Goal: Task Accomplishment & Management: Complete application form

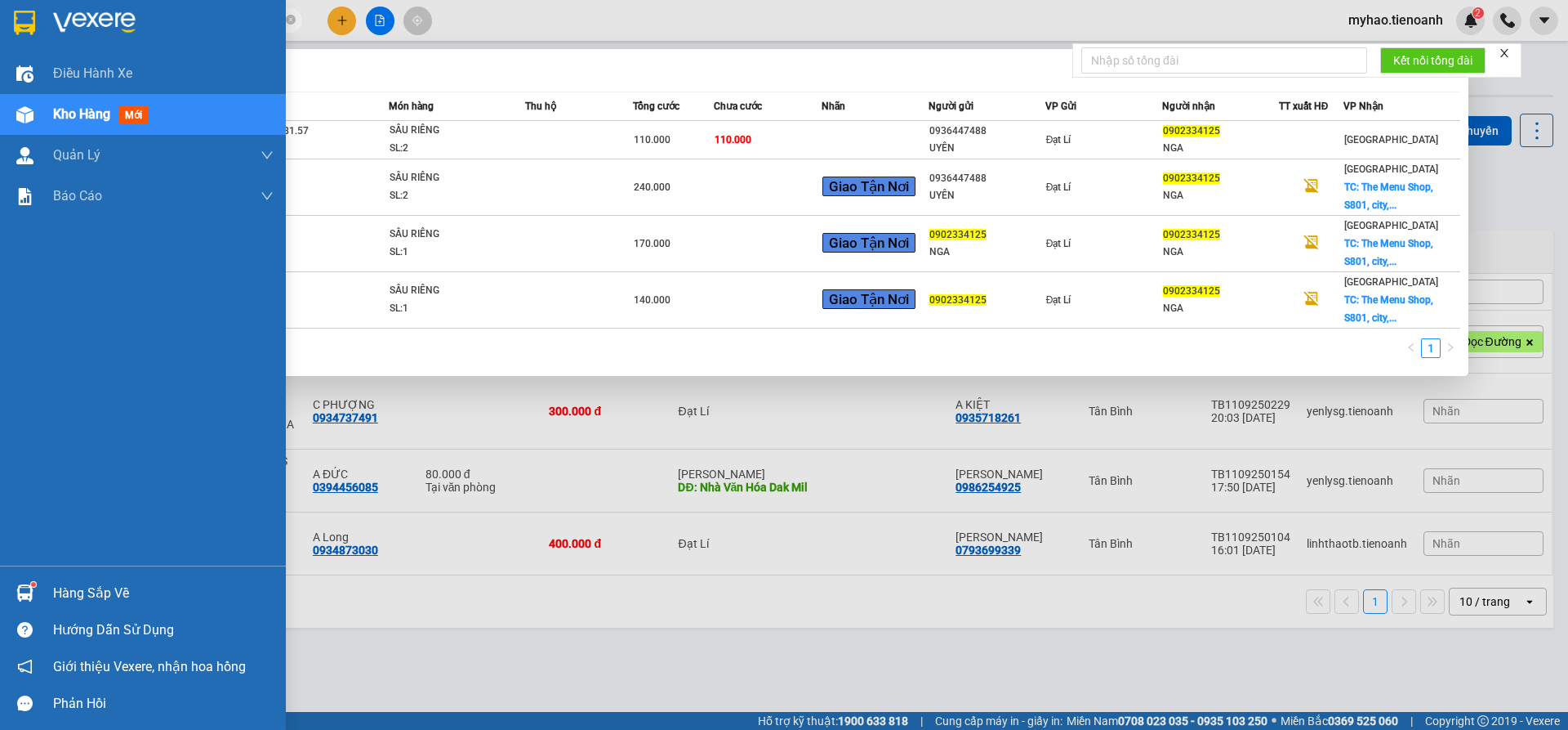
click at [0, 28] on section "Kết quả tìm kiếm ( 4 ) Bộ lọc Mã ĐH Trạng thái Món hàng Thu hộ Tổng cước Chưa c…" at bounding box center [784, 365] width 1568 height 730
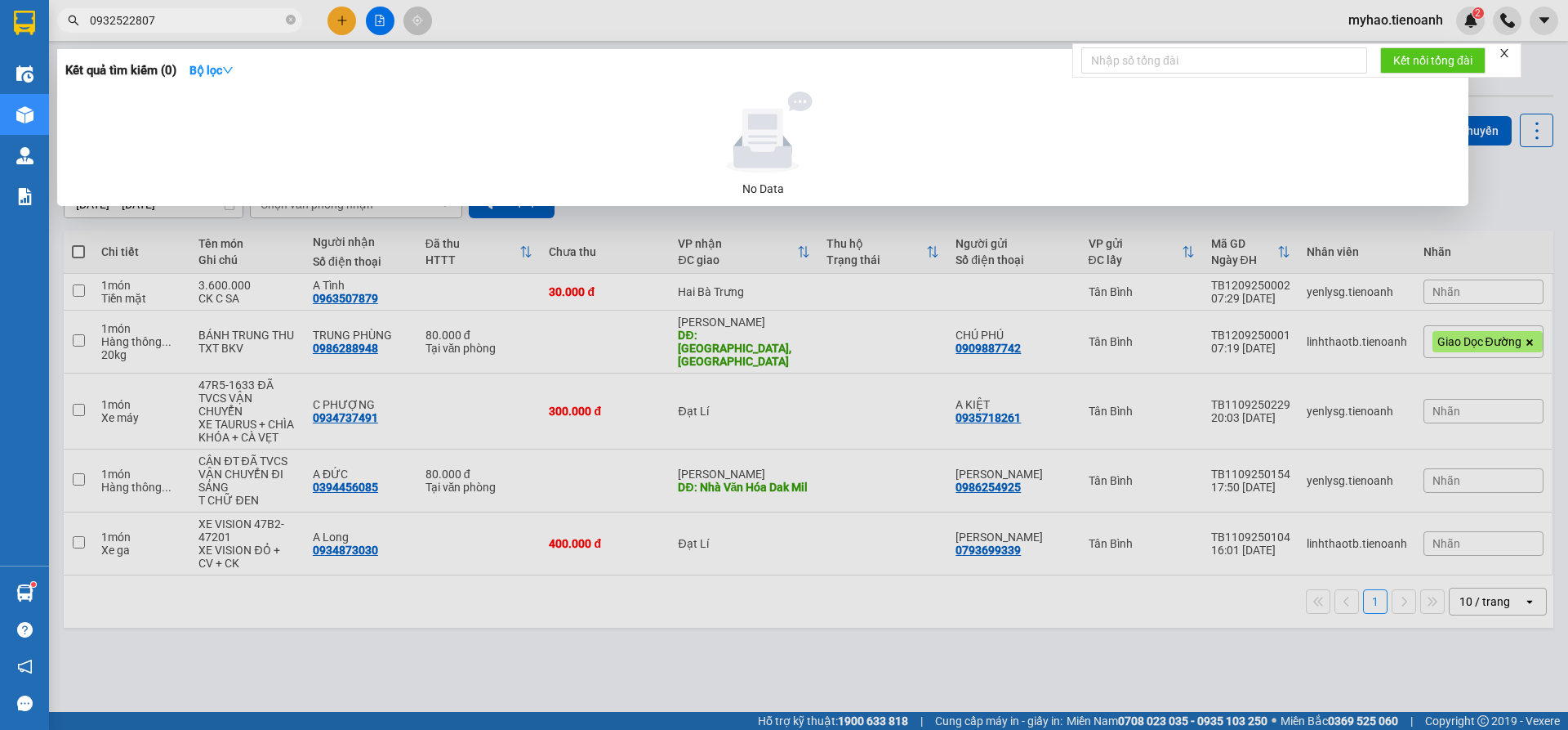
click at [91, 21] on input "0932522807" at bounding box center [186, 20] width 192 height 18
drag, startPoint x: 132, startPoint y: 24, endPoint x: 0, endPoint y: 25, distance: 132.0
click at [0, 25] on section "Kết quả tìm kiếm ( 0 ) Bộ lọc No Data 0932522807 myhao.tienoanh 2 Điều hành xe …" at bounding box center [784, 365] width 1568 height 730
paste input "849568313"
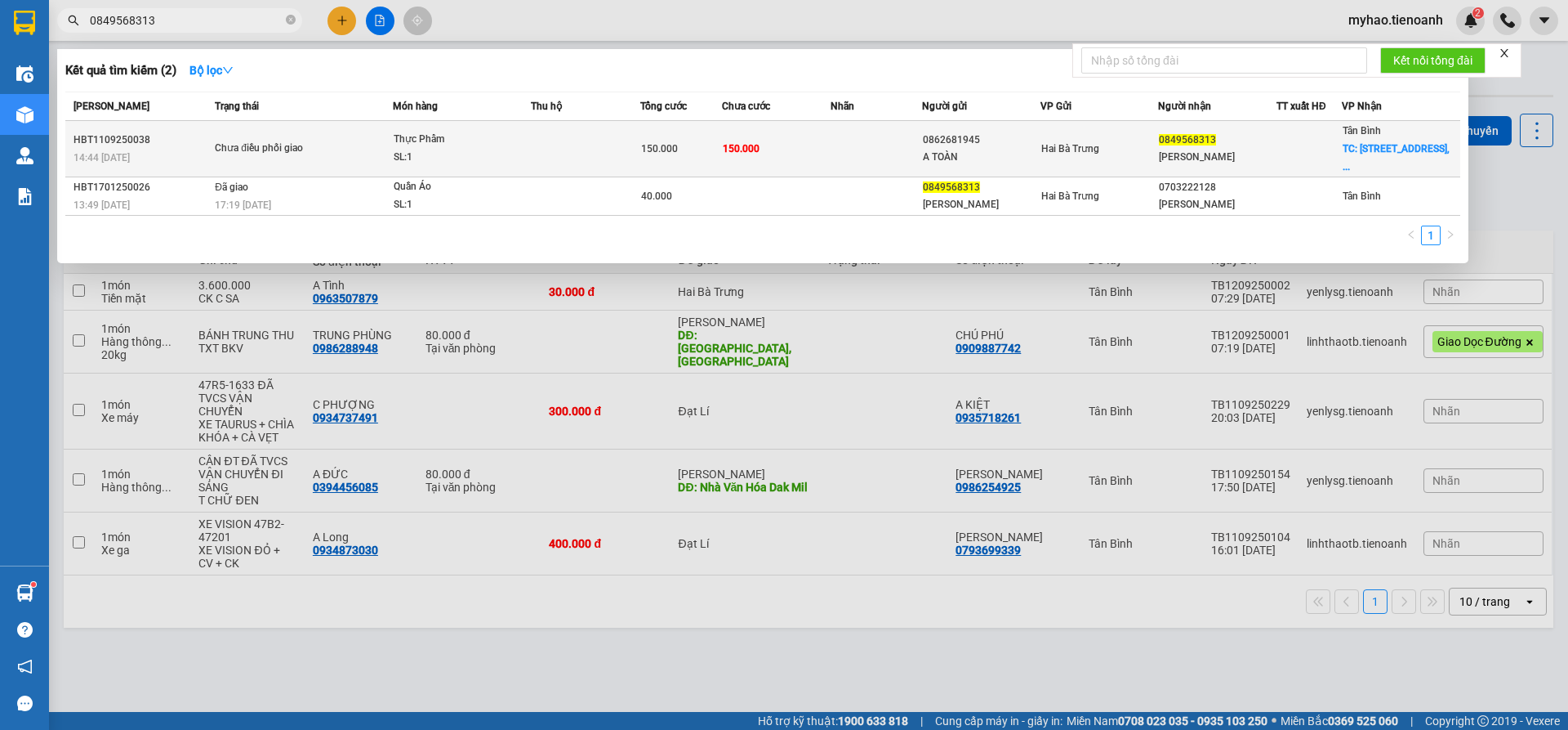
type input "0849568313"
click at [839, 147] on td at bounding box center [876, 149] width 91 height 56
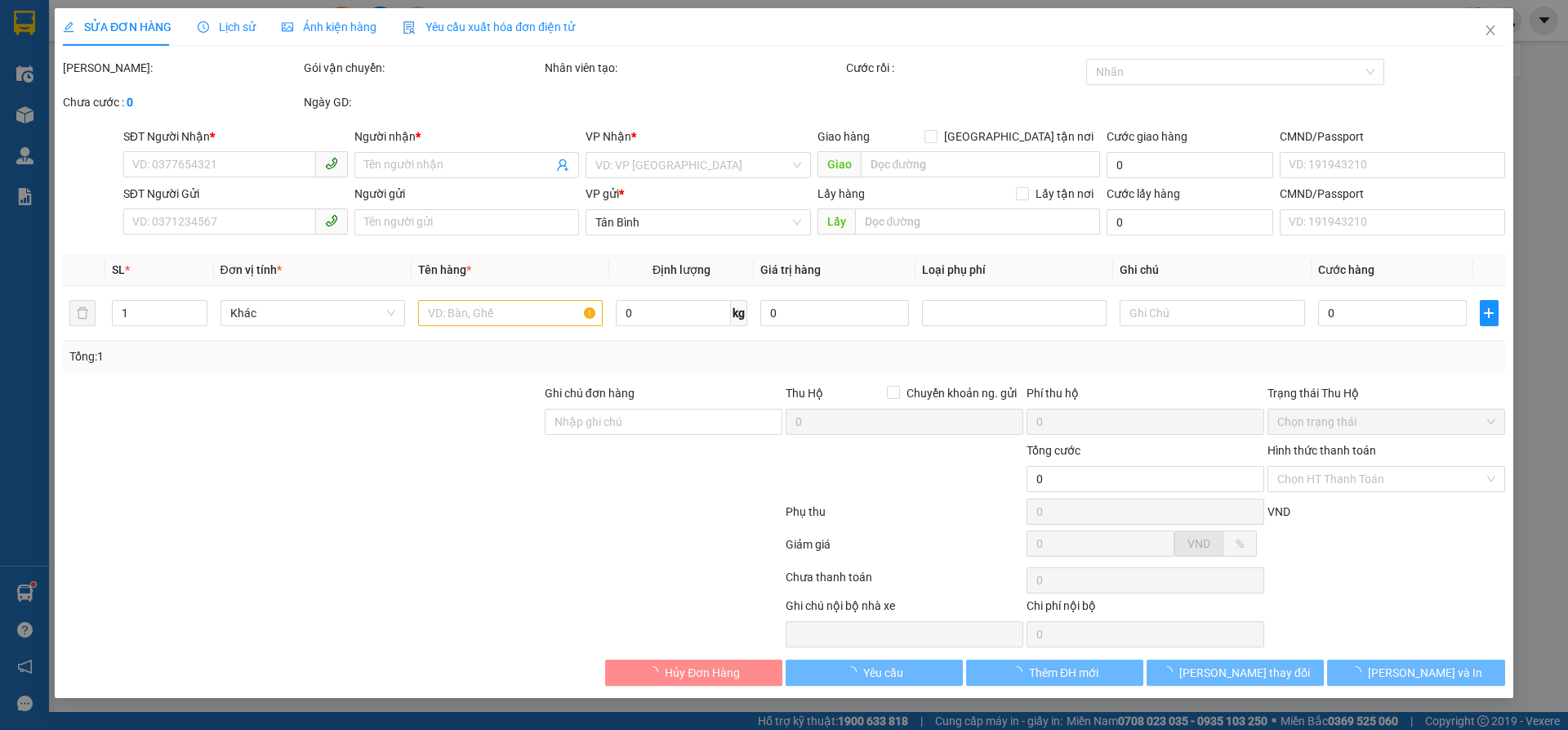
type input "0849568313"
type input "[PERSON_NAME]"
checkbox input "true"
type input "[STREET_ADDRESS]"
type input "0862681945"
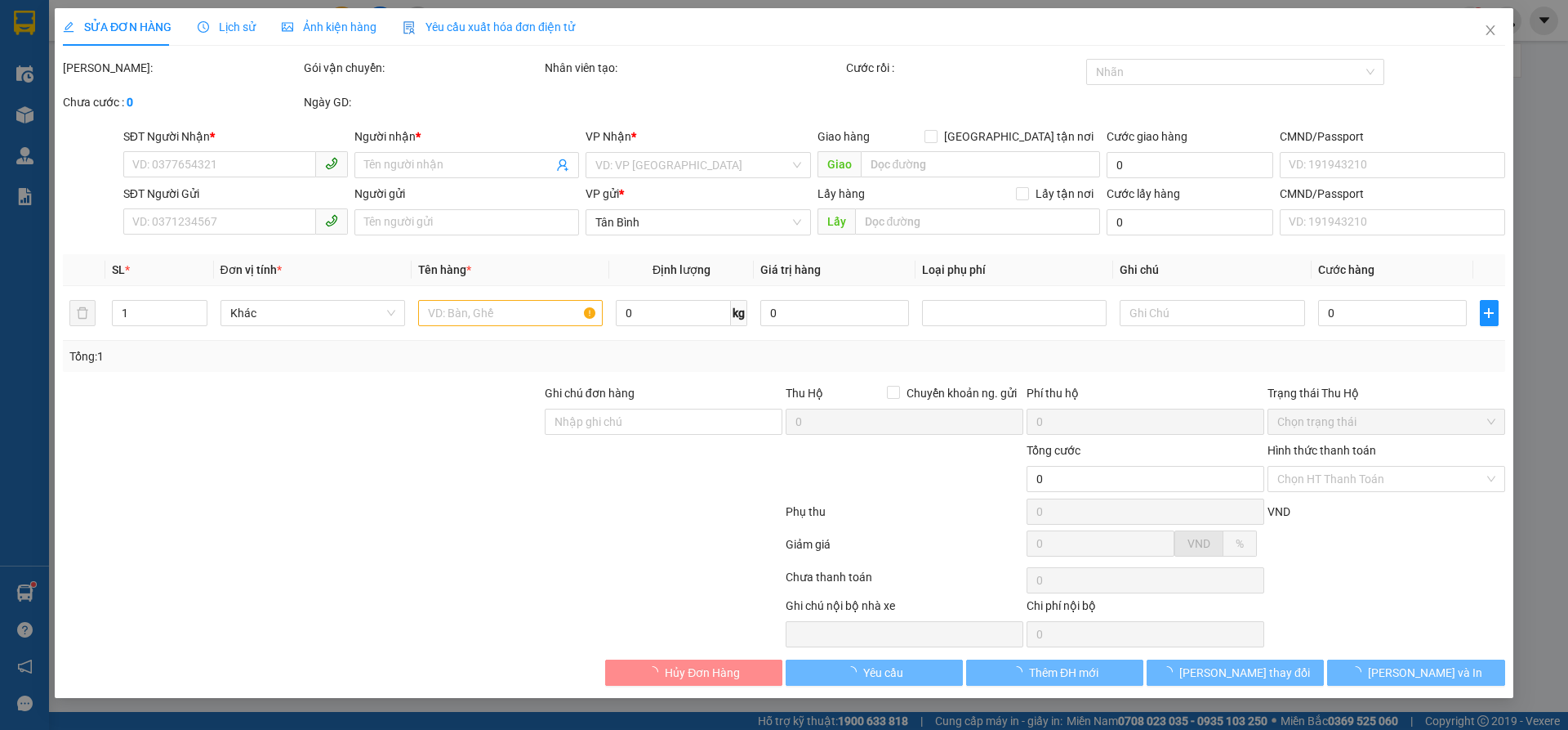
type input "A TOÀN"
type input "150.000"
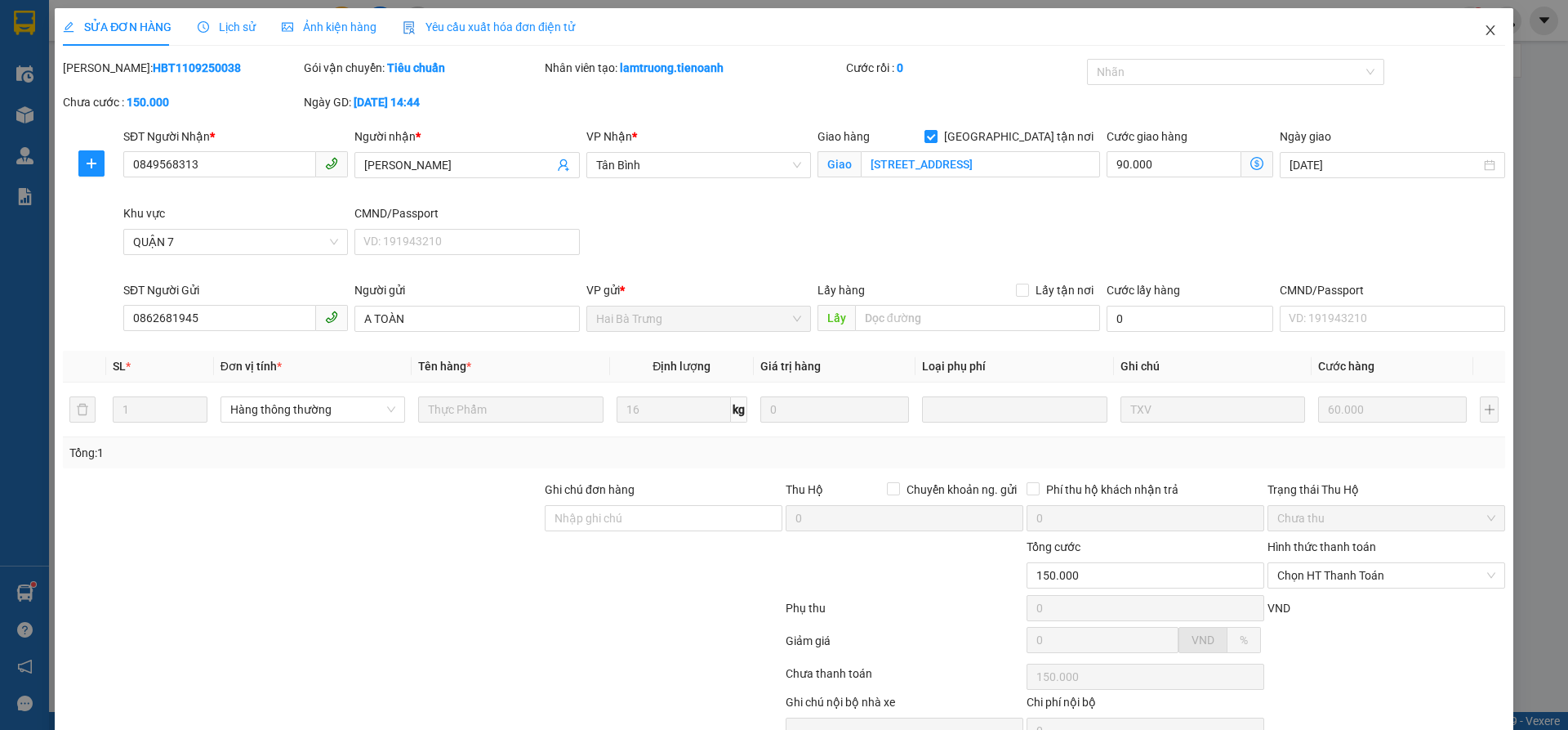
click at [1484, 35] on icon "close" at bounding box center [1490, 30] width 13 height 13
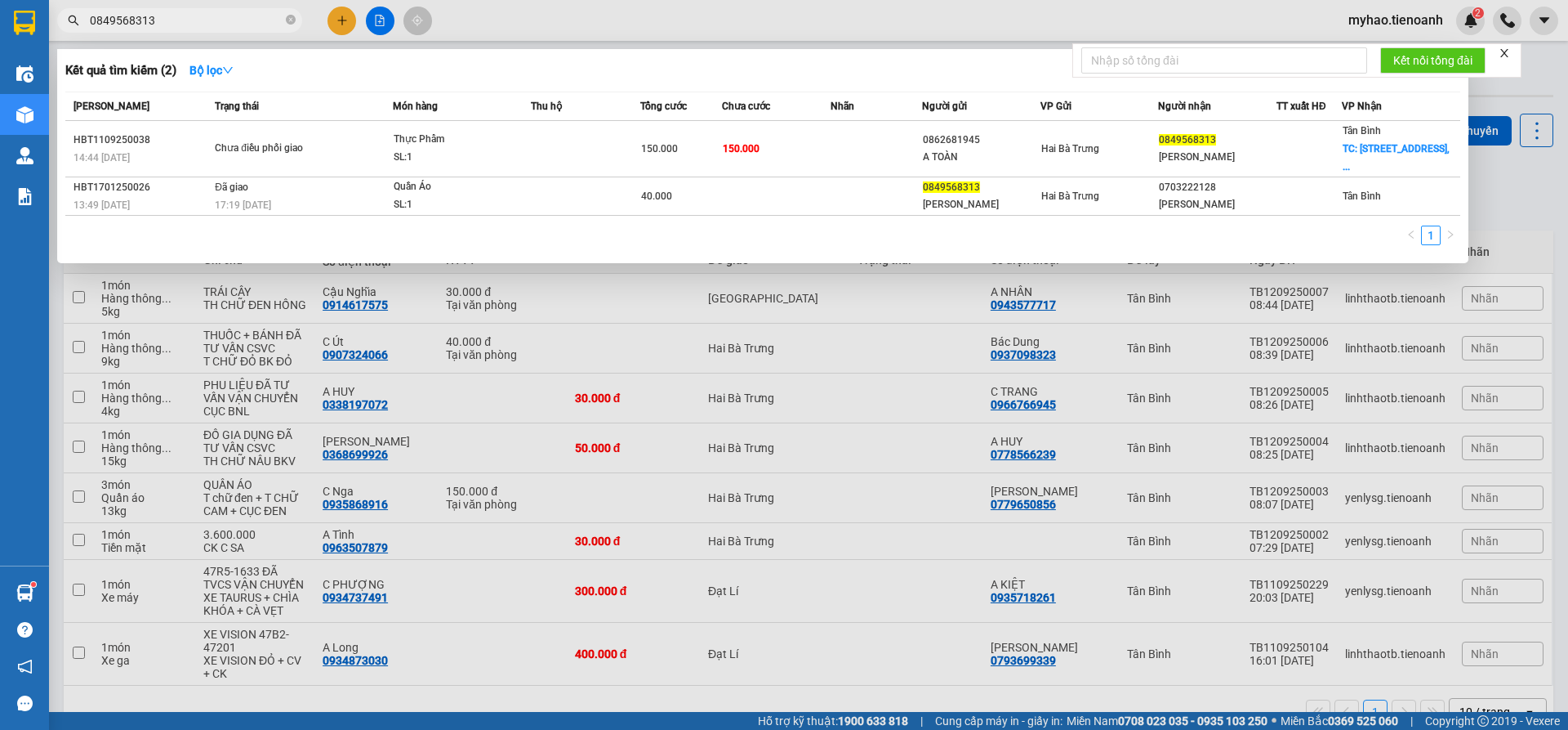
drag, startPoint x: 204, startPoint y: 27, endPoint x: 16, endPoint y: 25, distance: 188.0
click at [16, 25] on section "Kết quả tìm kiếm ( 2 ) Bộ lọc Mã ĐH Trạng thái Món hàng Thu hộ Tổng cước Chưa c…" at bounding box center [784, 365] width 1568 height 730
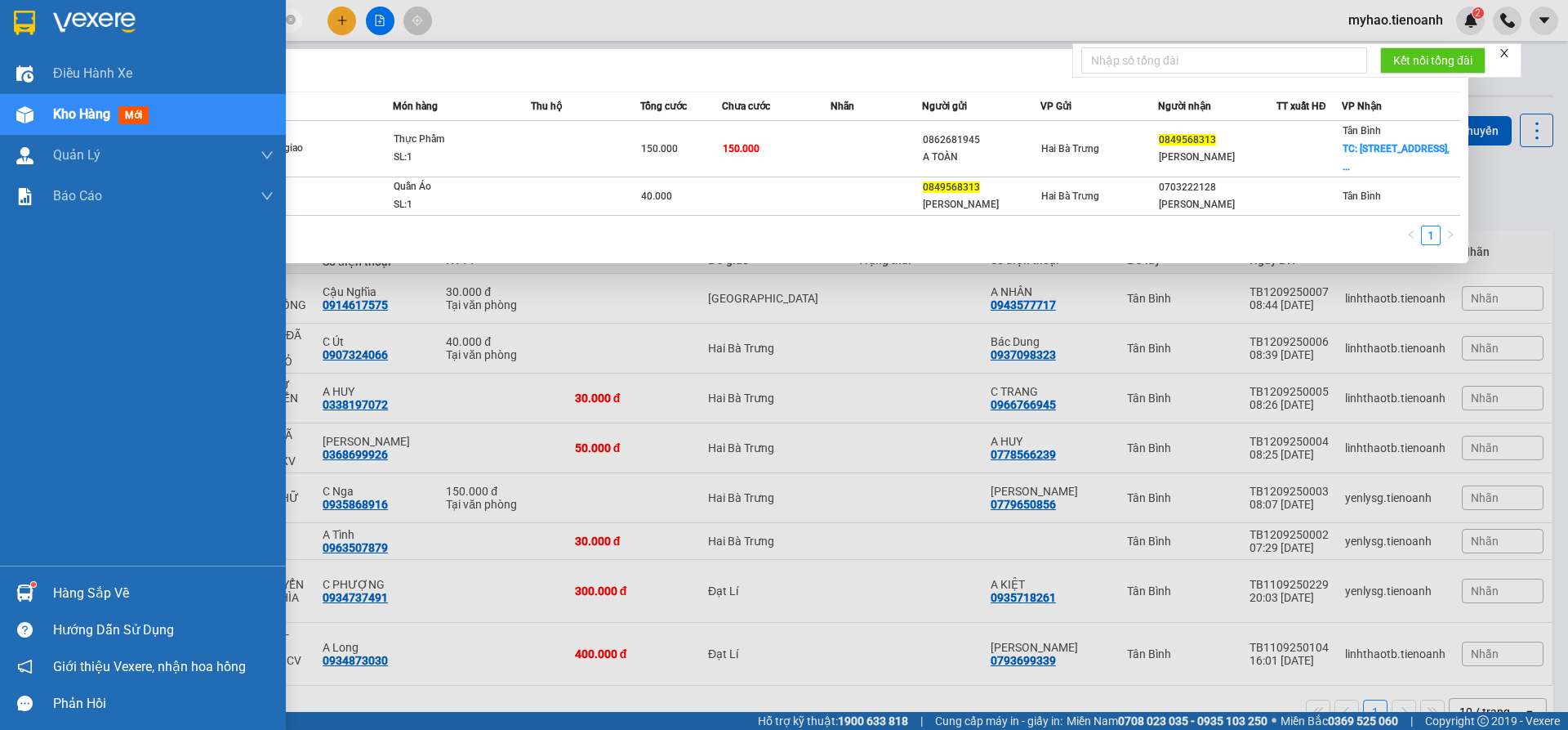
paste input "365290832"
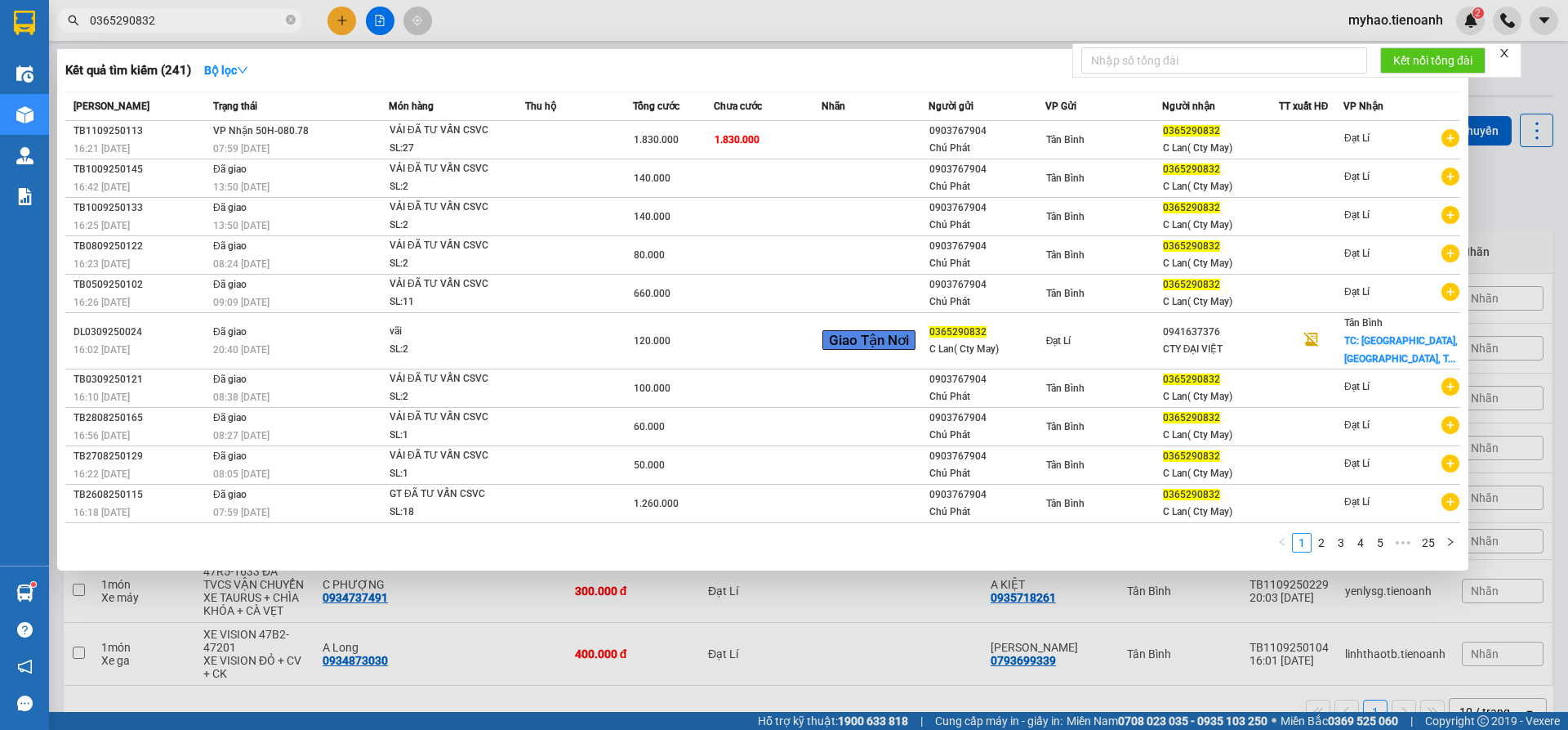
drag, startPoint x: 164, startPoint y: 26, endPoint x: 0, endPoint y: 27, distance: 164.0
click at [0, 27] on section "Kết quả tìm kiếm ( 241 ) Bộ lọc Mã ĐH Trạng thái Món hàng Thu hộ Tổng cước Chưa…" at bounding box center [784, 365] width 1568 height 730
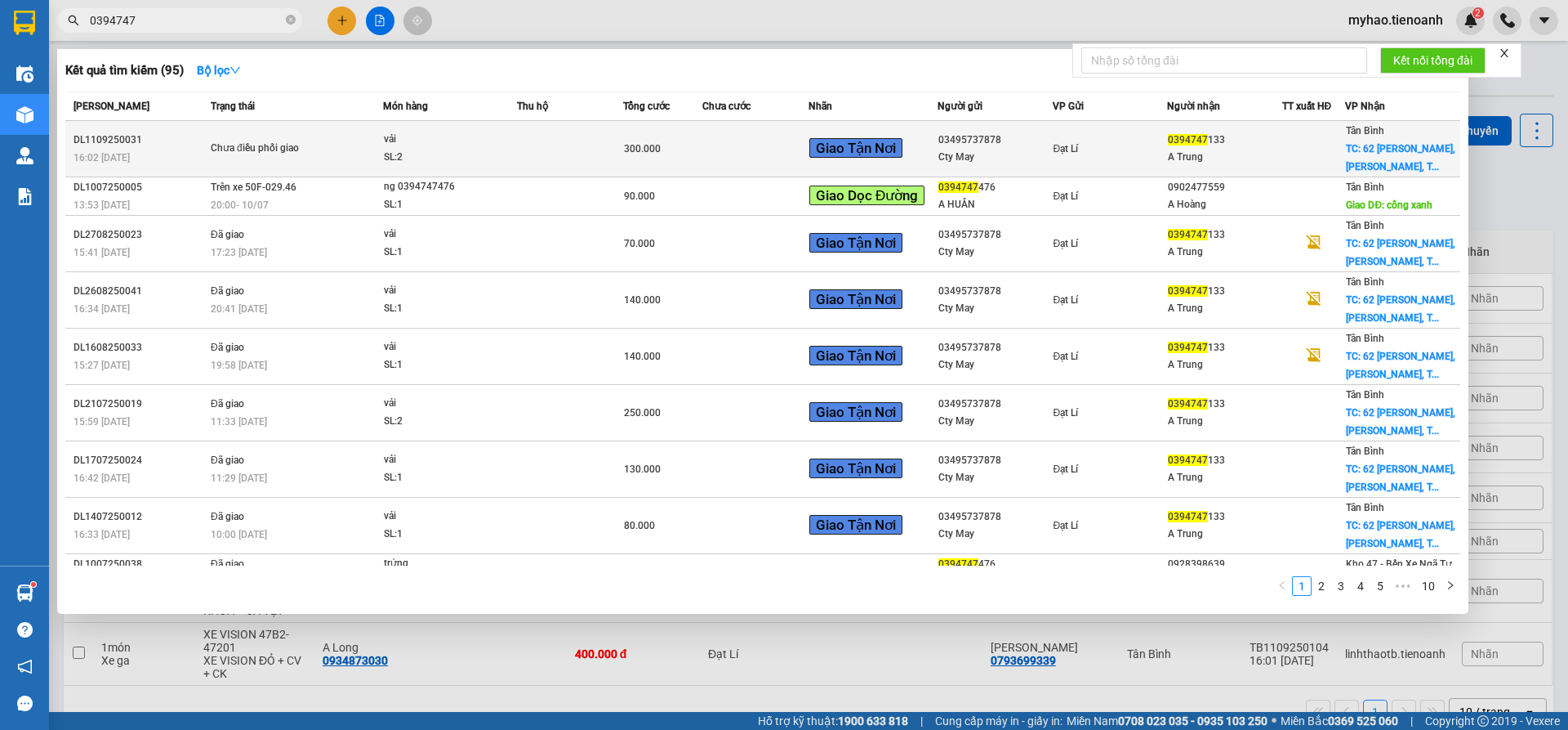
type input "0394747"
click at [535, 154] on td at bounding box center [570, 149] width 106 height 56
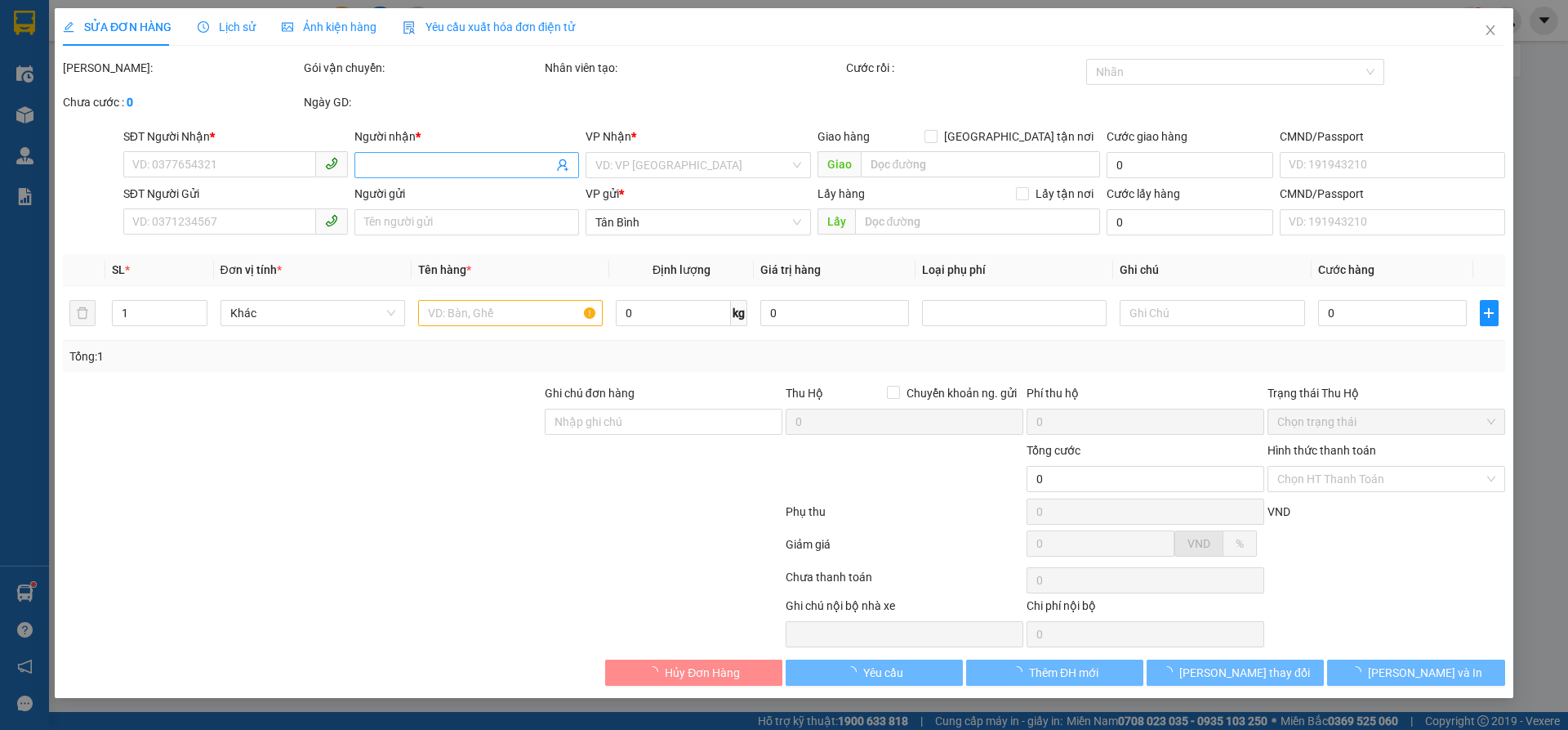
type input "0394747133"
type input "A Trung"
checkbox input "true"
type input "62 Tân Thành, [GEOGRAPHIC_DATA], [GEOGRAPHIC_DATA], [GEOGRAPHIC_DATA], [GEOGRAP…"
type input "03495737878"
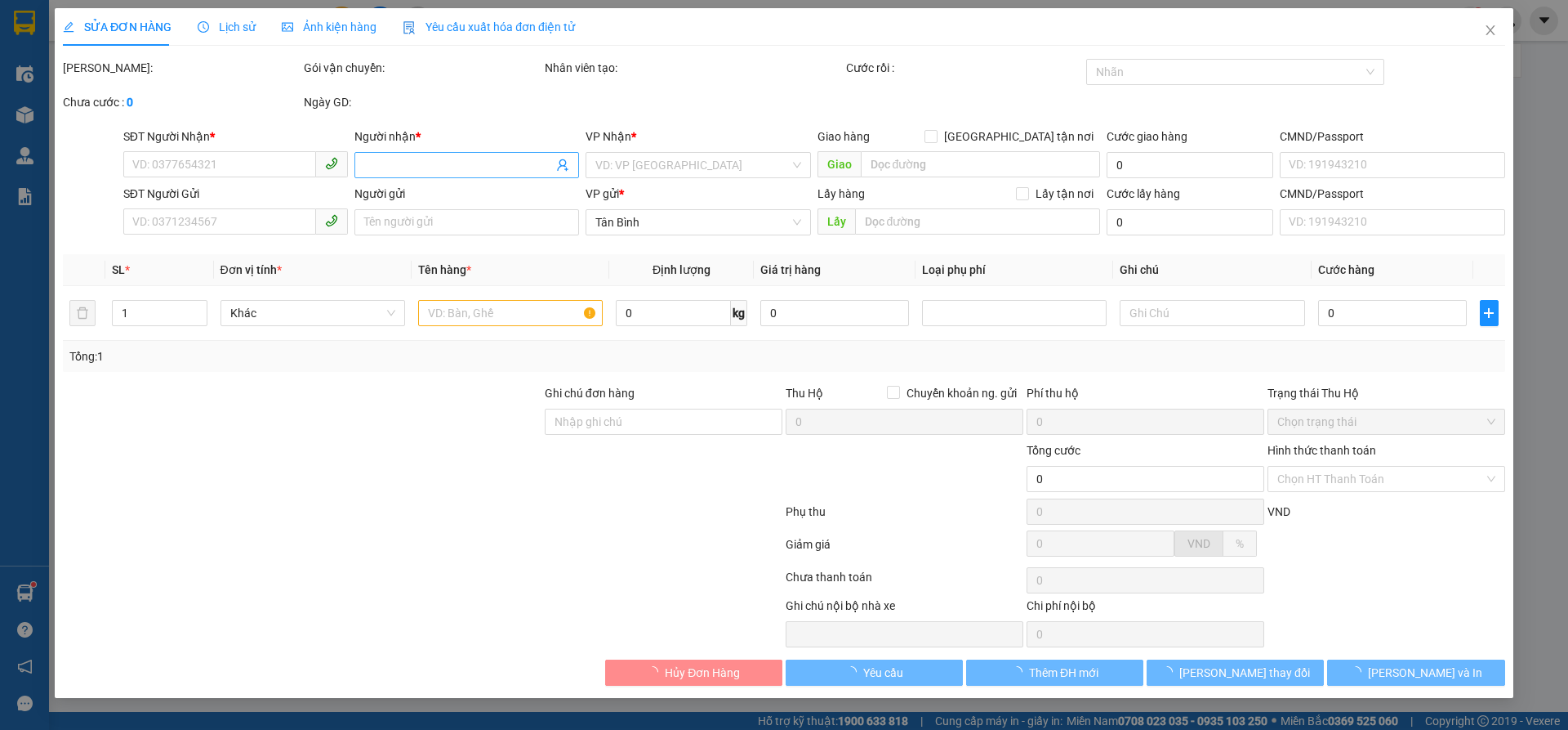
type input "Cty May"
type input "300.000"
